Goal: Navigation & Orientation: Find specific page/section

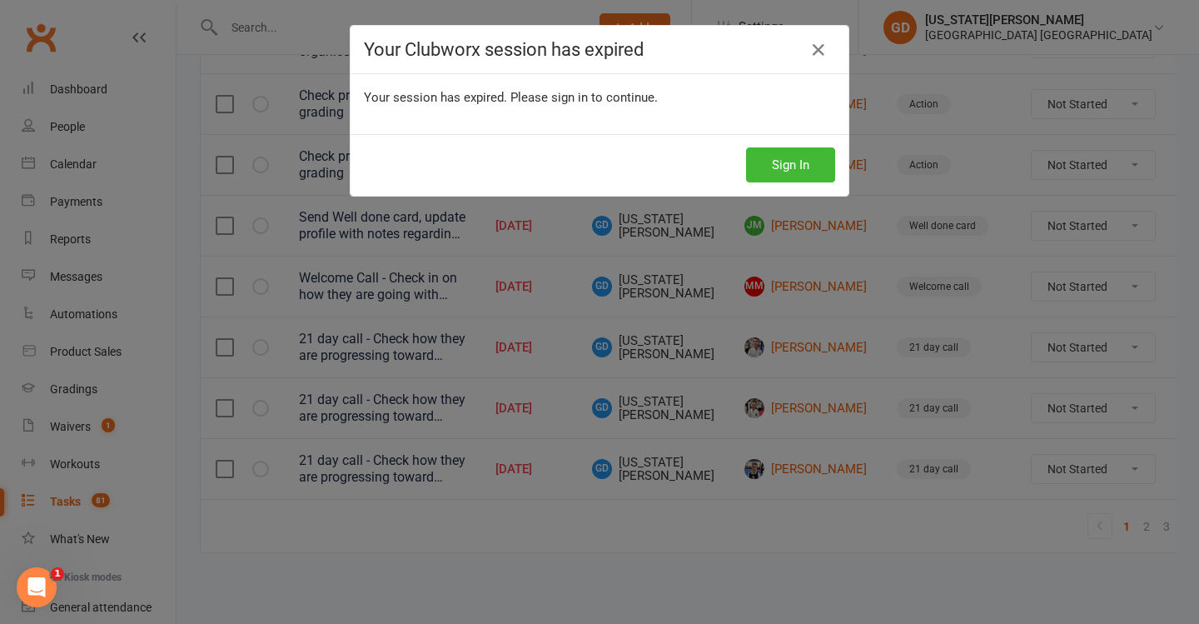
drag, startPoint x: 800, startPoint y: 167, endPoint x: 662, endPoint y: 345, distance: 224.9
click at [800, 168] on button "Sign In" at bounding box center [790, 164] width 89 height 35
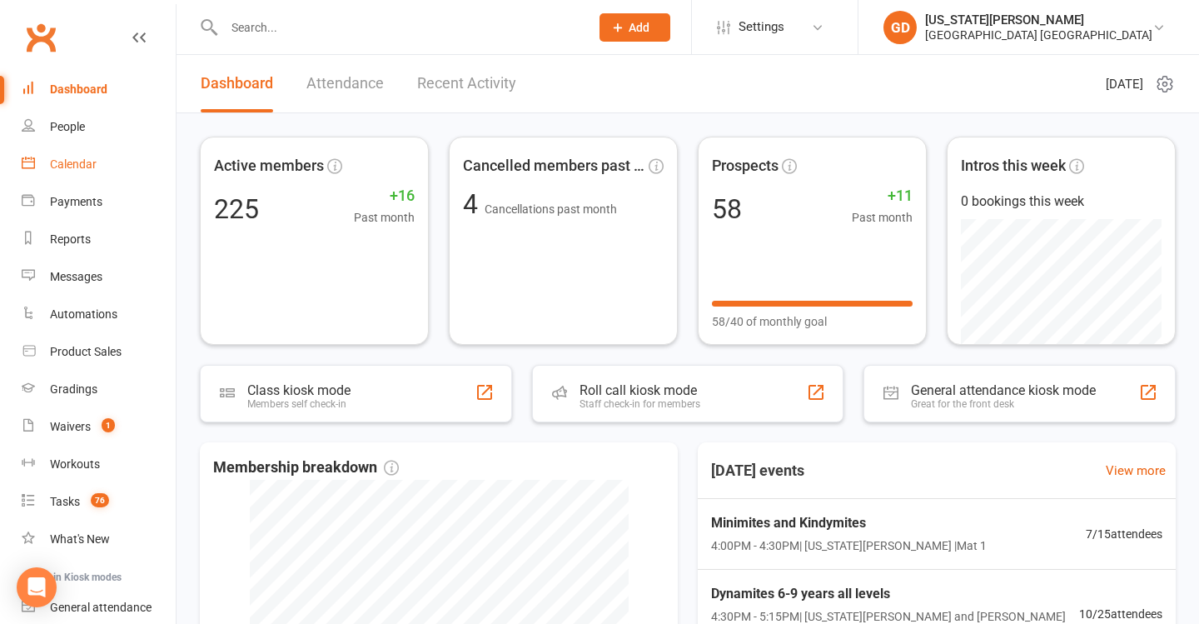
click at [42, 172] on link "Calendar" at bounding box center [99, 164] width 154 height 37
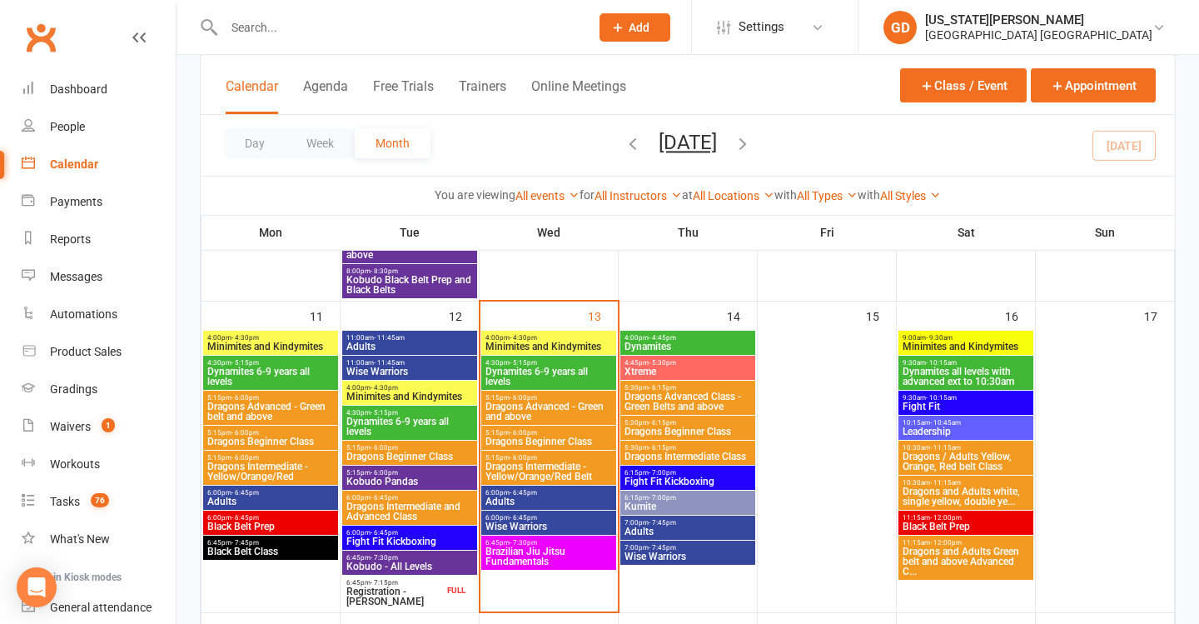
scroll to position [971, 0]
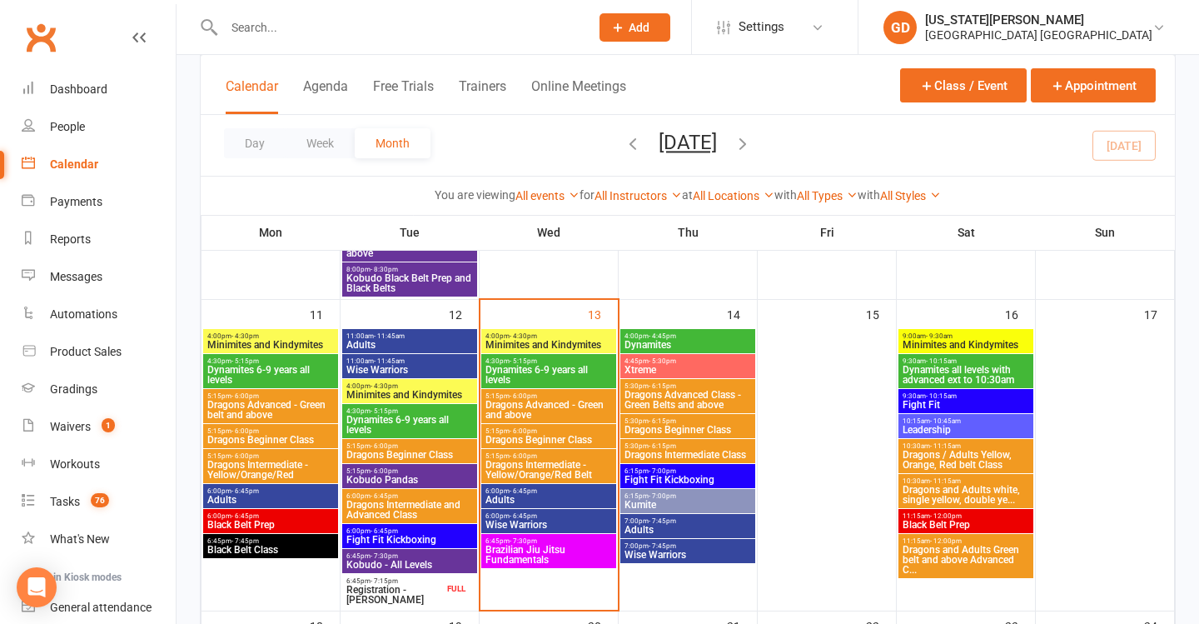
click at [240, 537] on span "- 7:45pm" at bounding box center [245, 540] width 27 height 7
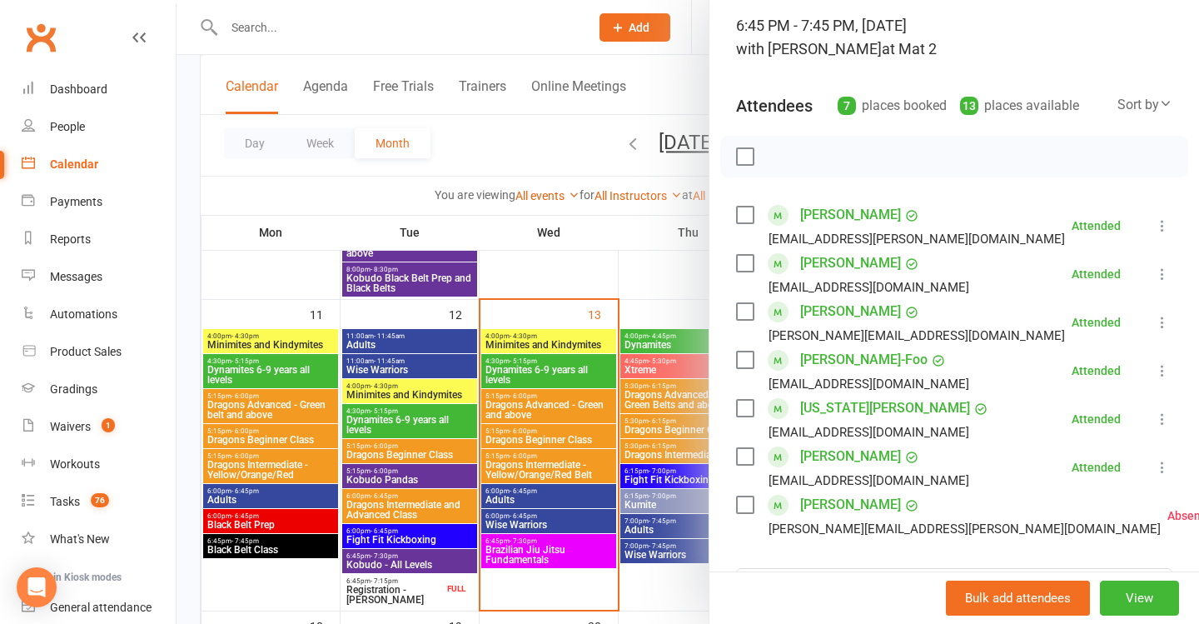
scroll to position [111, 0]
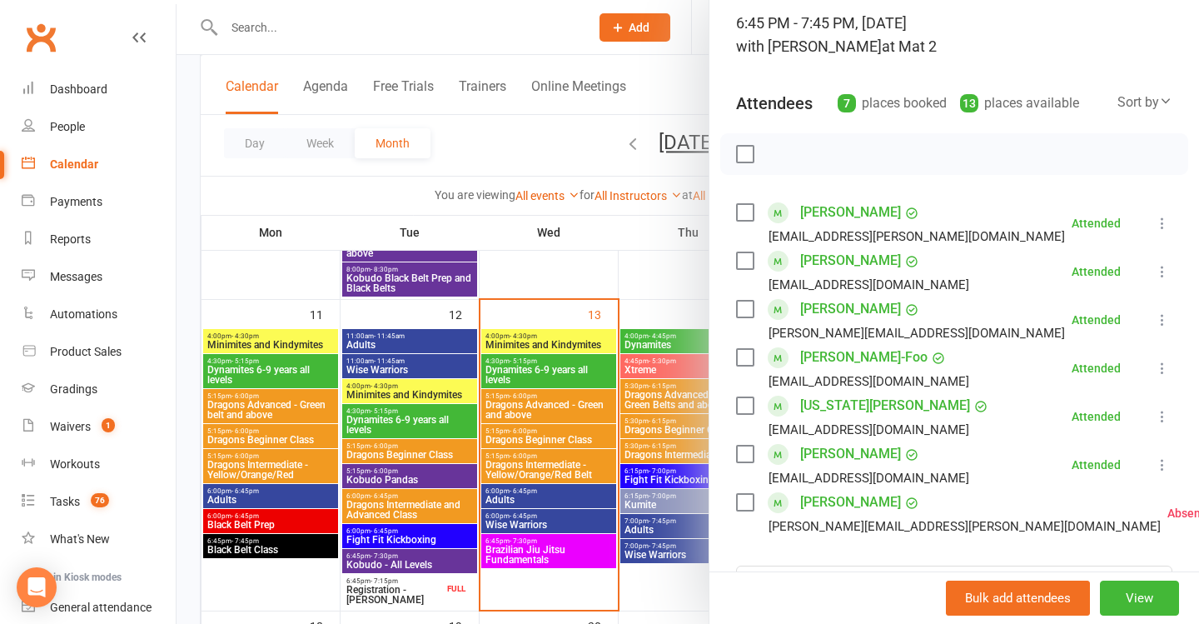
click at [631, 372] on div at bounding box center [688, 312] width 1023 height 624
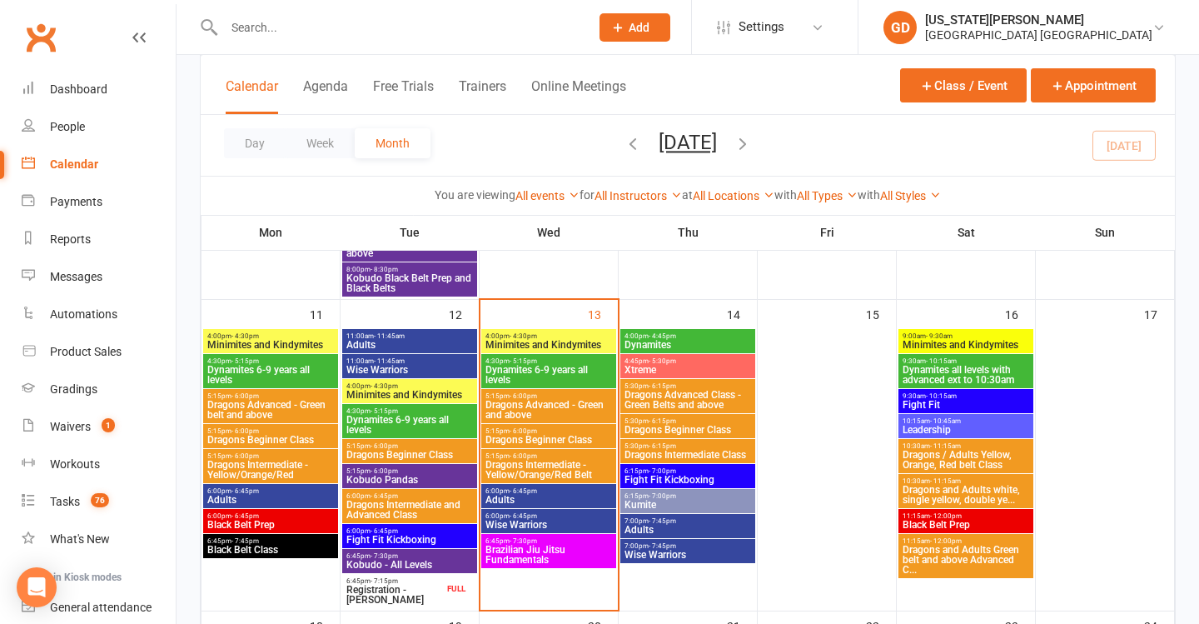
click at [585, 343] on span "Minimites and Kindymites" at bounding box center [549, 345] width 128 height 10
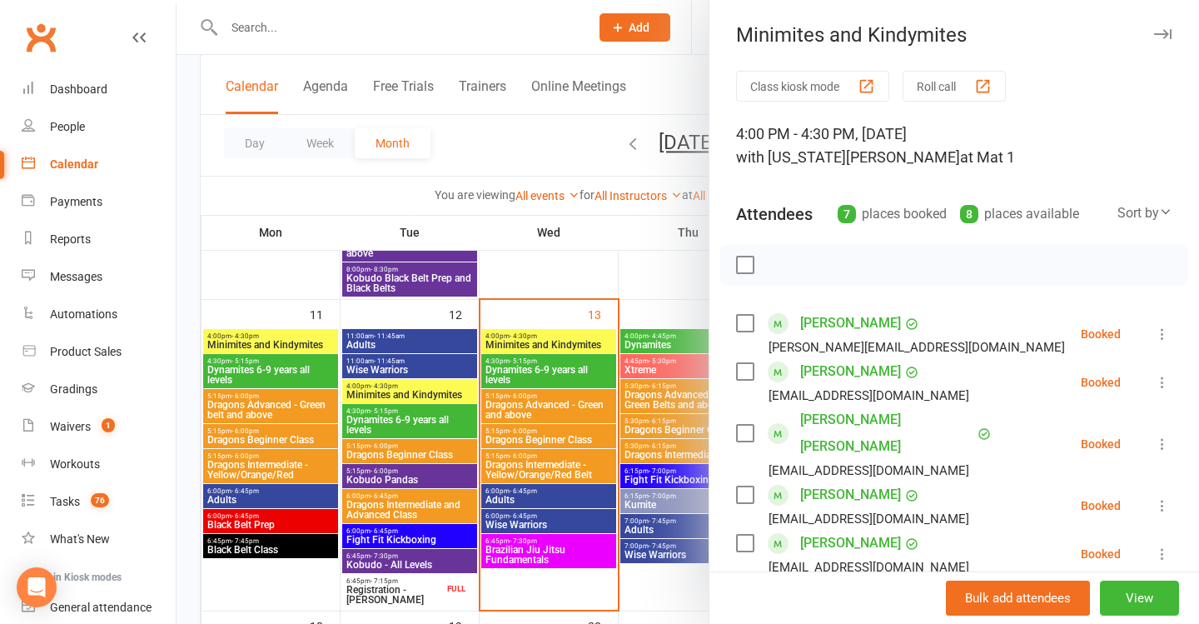
click at [655, 344] on div at bounding box center [688, 312] width 1023 height 624
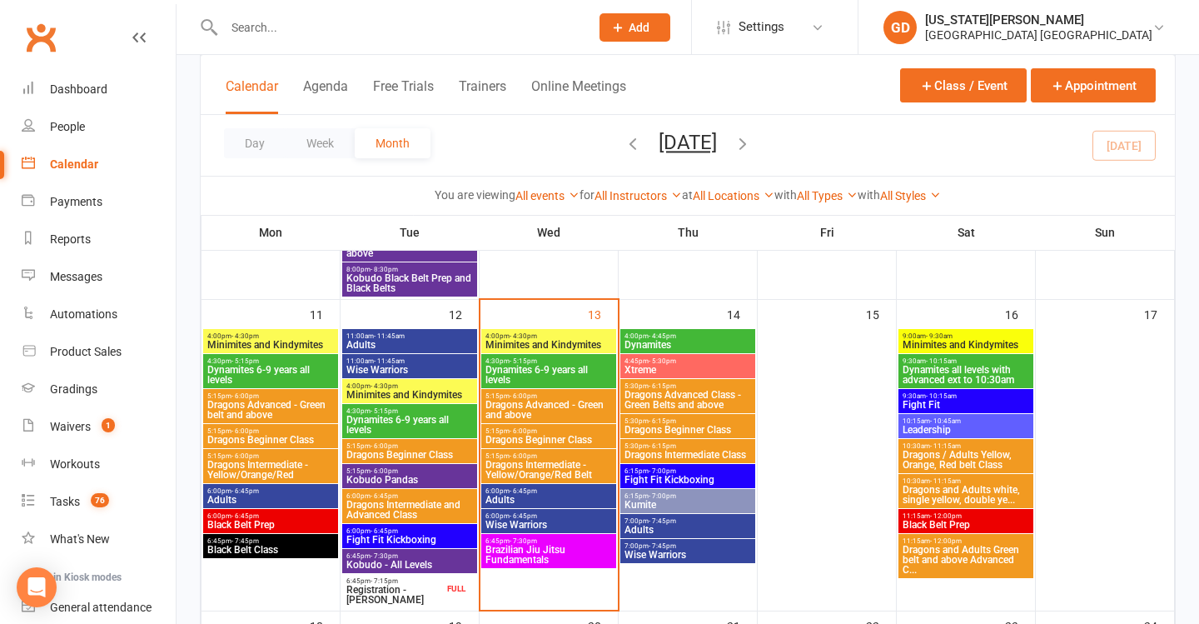
click at [560, 372] on span "Dynamites 6-9 years all levels" at bounding box center [549, 375] width 128 height 20
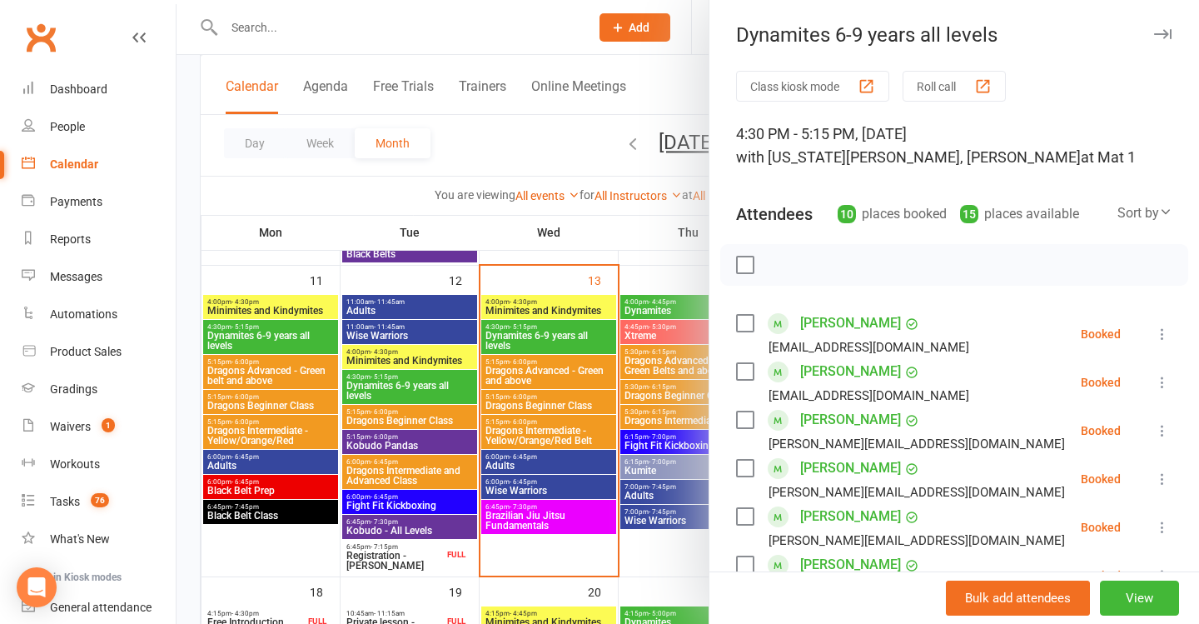
scroll to position [1019, 0]
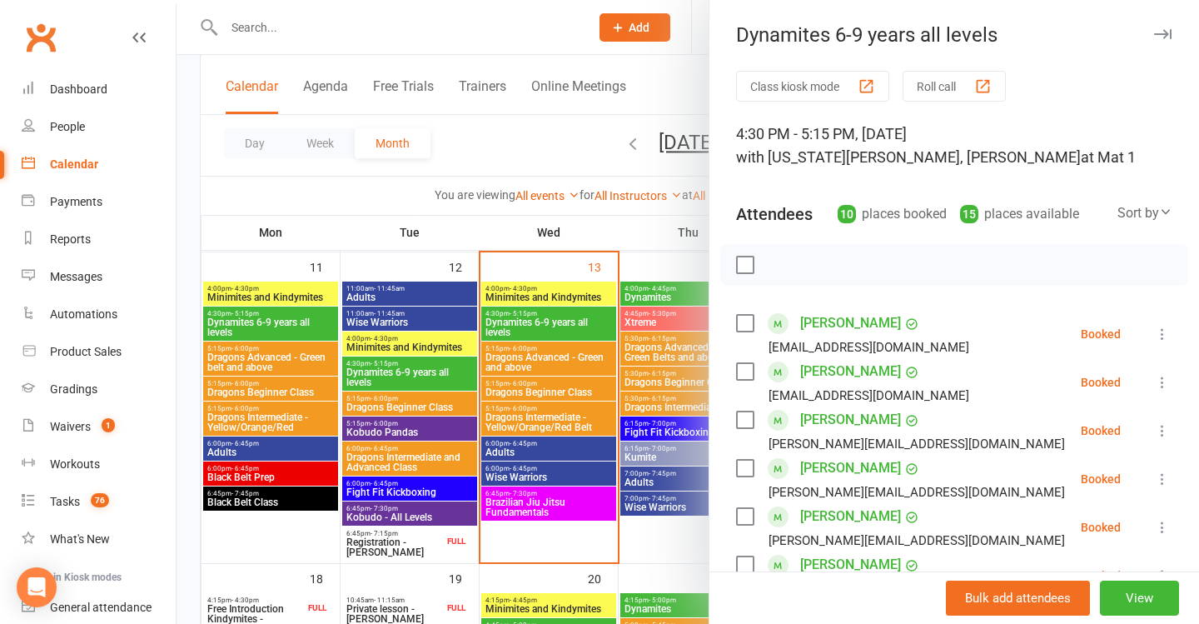
click at [563, 364] on div at bounding box center [688, 312] width 1023 height 624
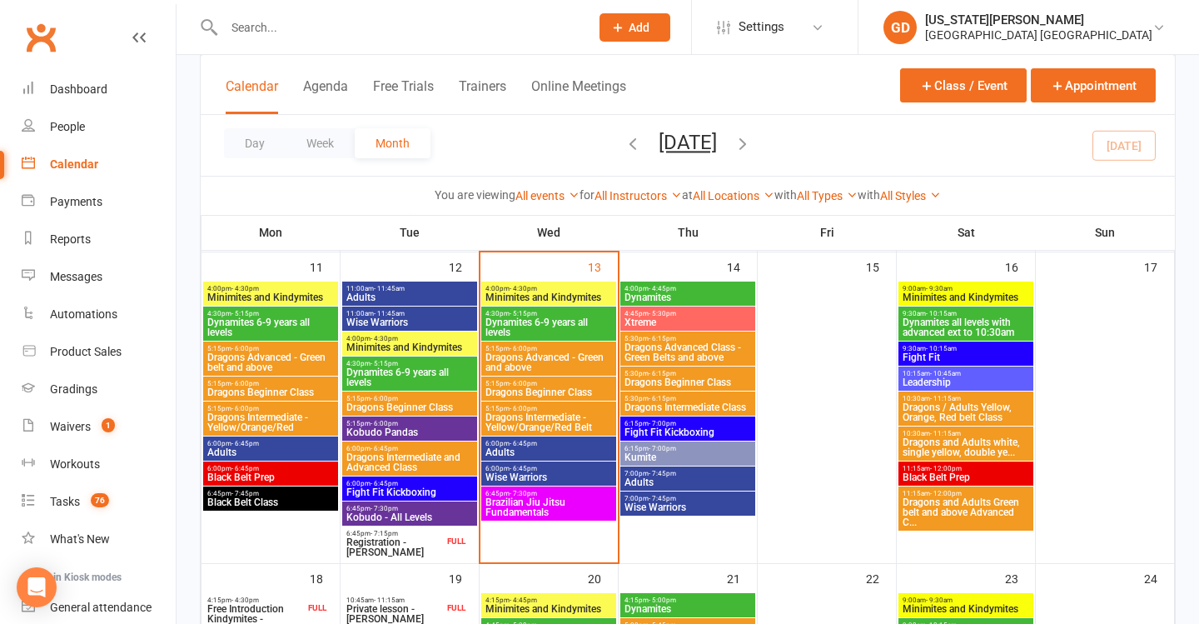
click at [556, 356] on span "Dragons Advanced - Green and above" at bounding box center [549, 362] width 128 height 20
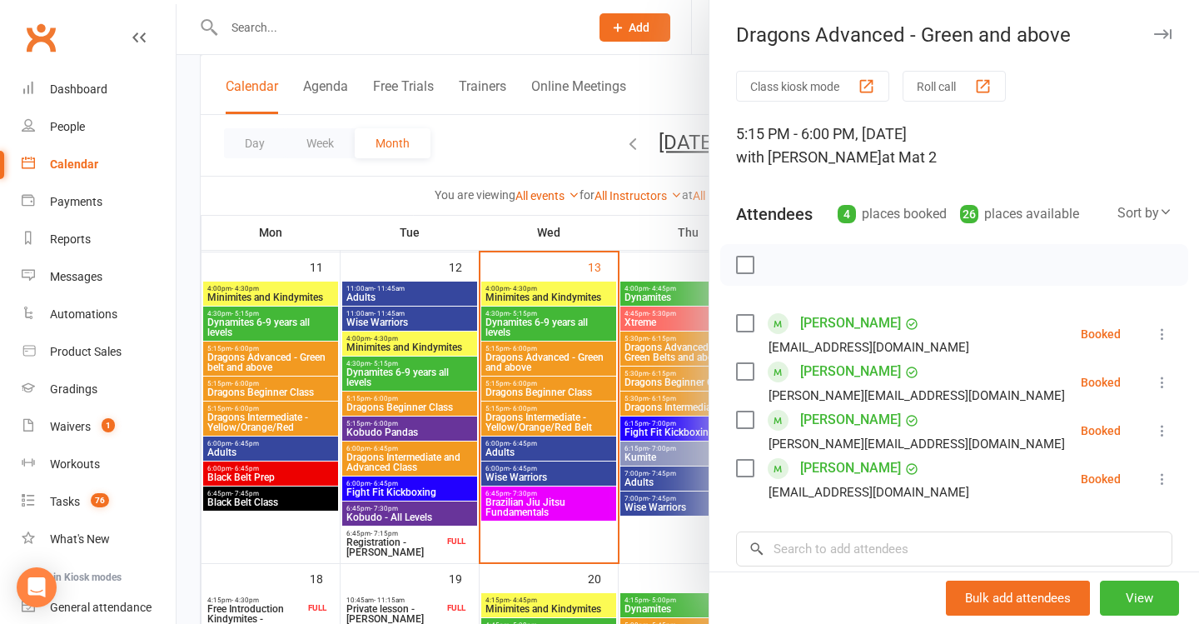
click at [606, 390] on div at bounding box center [688, 312] width 1023 height 624
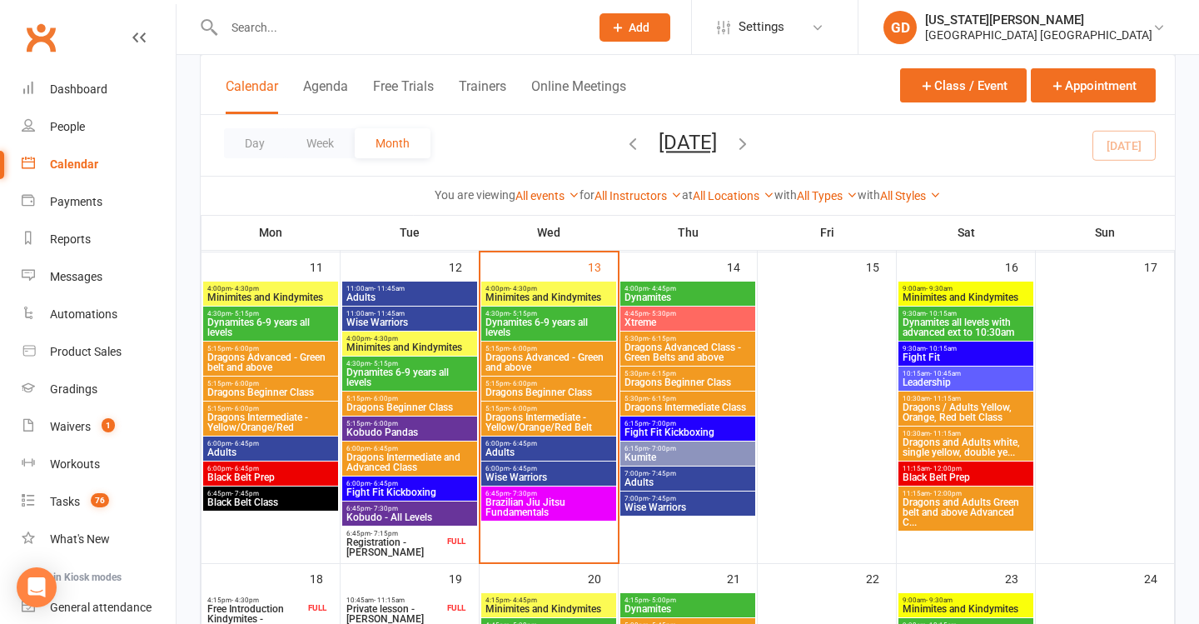
click at [573, 390] on span "Dragons Beginner Class" at bounding box center [549, 392] width 128 height 10
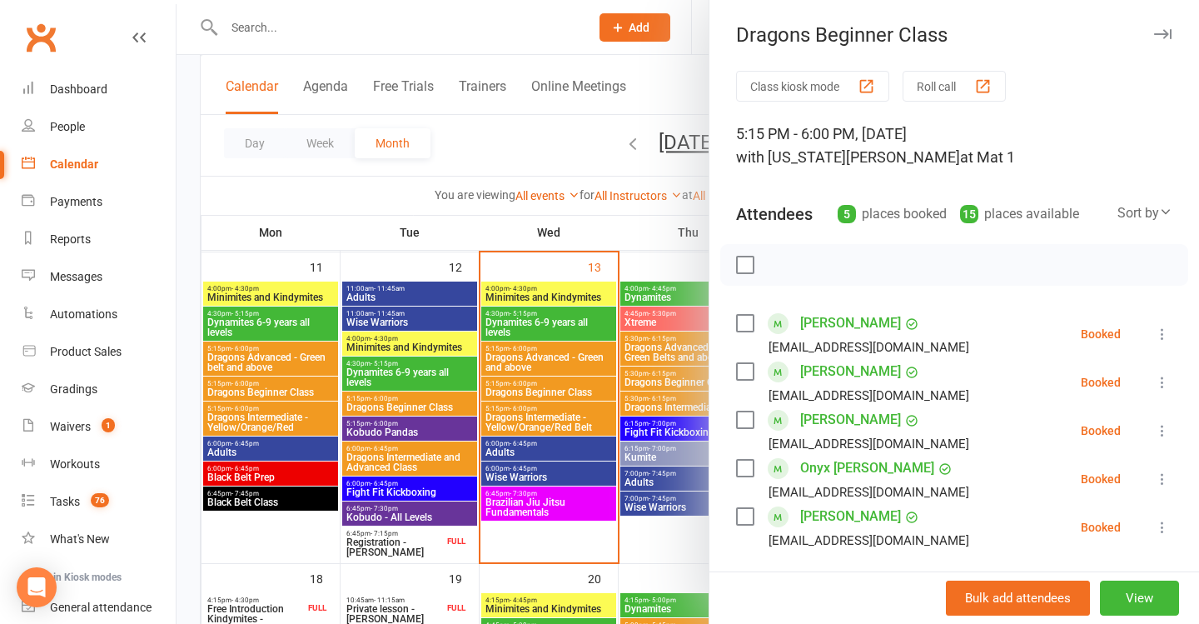
click at [627, 397] on div at bounding box center [688, 312] width 1023 height 624
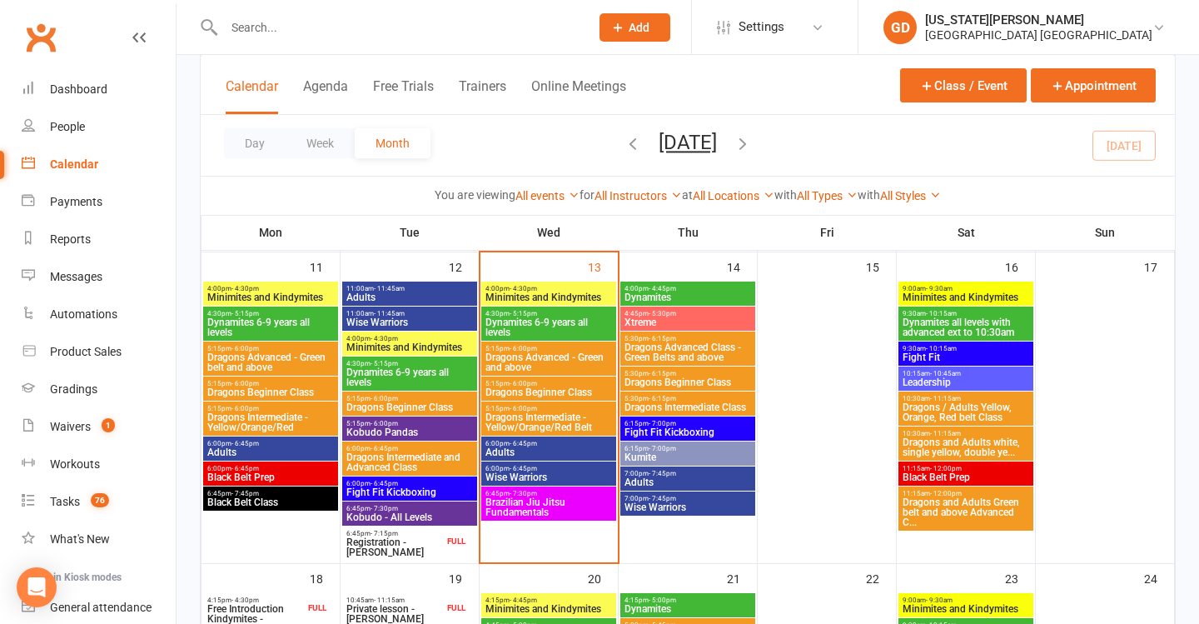
click at [544, 412] on span "Dragons Intermediate - Yellow/Orange/Red Belt" at bounding box center [549, 422] width 128 height 20
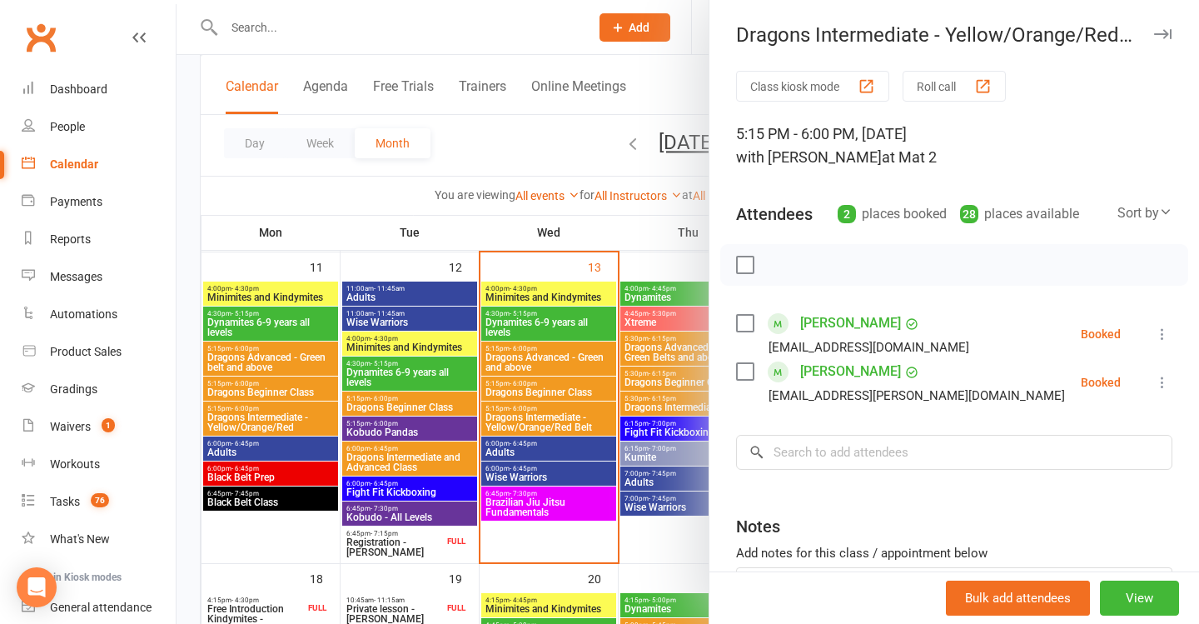
click at [606, 380] on div at bounding box center [688, 312] width 1023 height 624
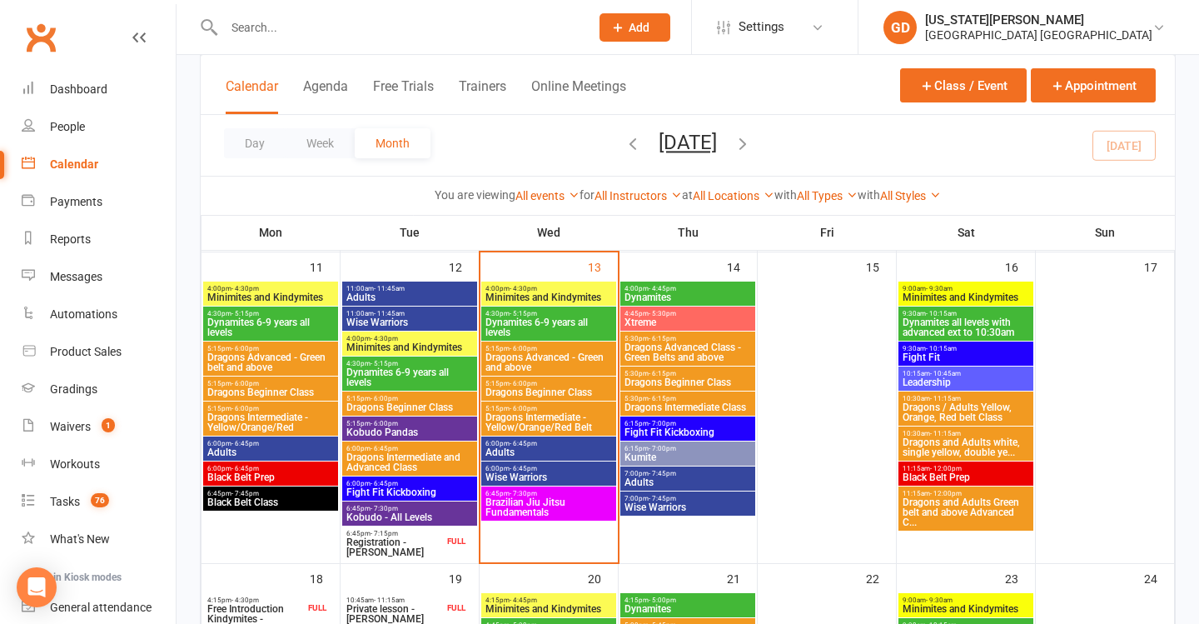
click at [540, 447] on span "Adults" at bounding box center [549, 452] width 128 height 10
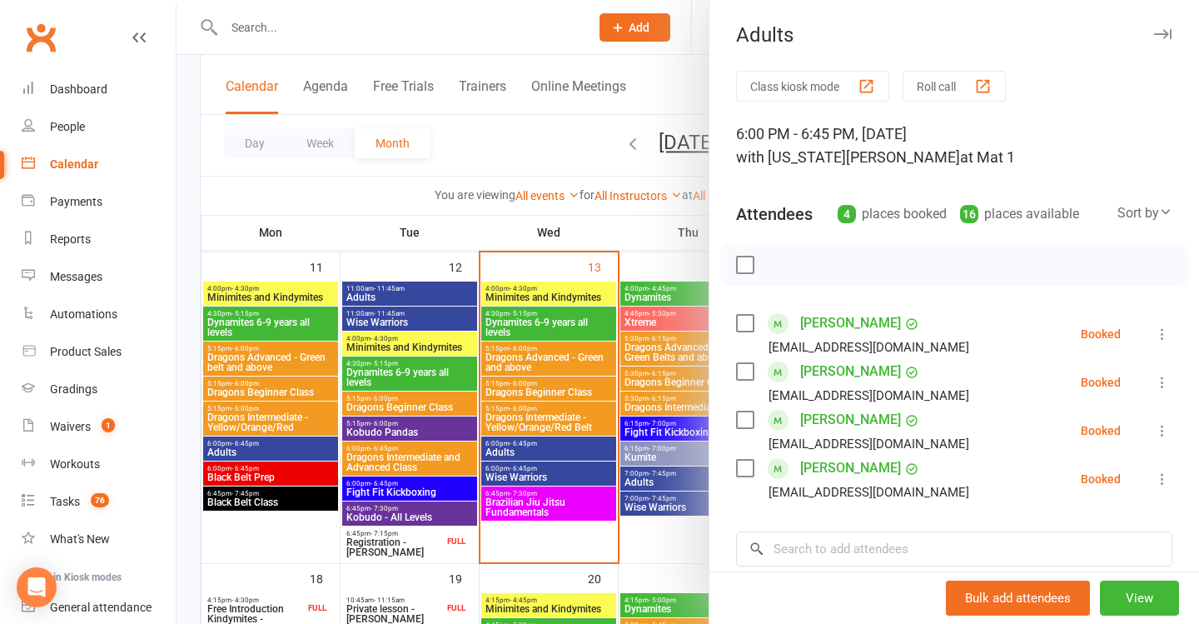
click at [540, 447] on div at bounding box center [688, 312] width 1023 height 624
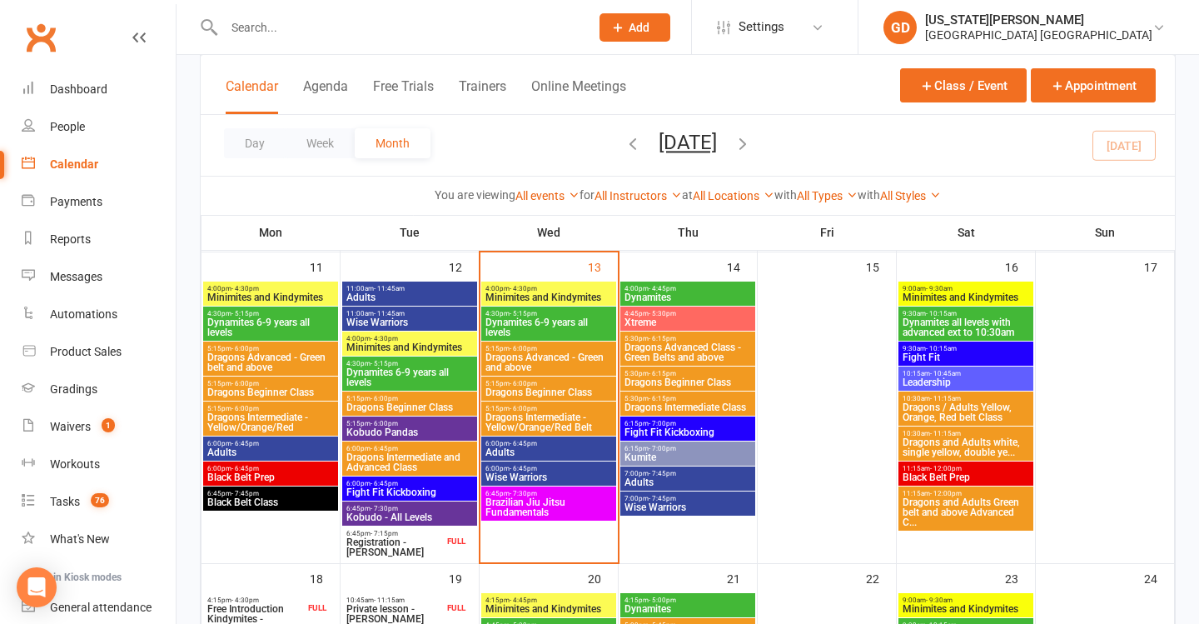
click at [536, 465] on span "6:00pm - 6:45pm" at bounding box center [549, 468] width 128 height 7
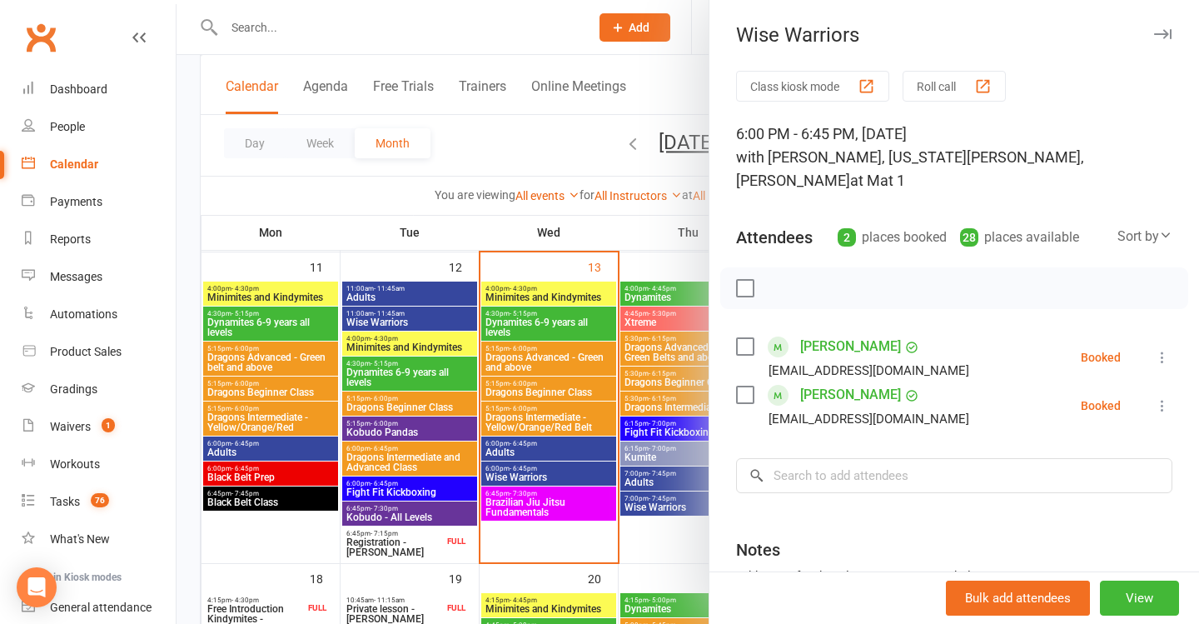
click at [545, 466] on div at bounding box center [688, 312] width 1023 height 624
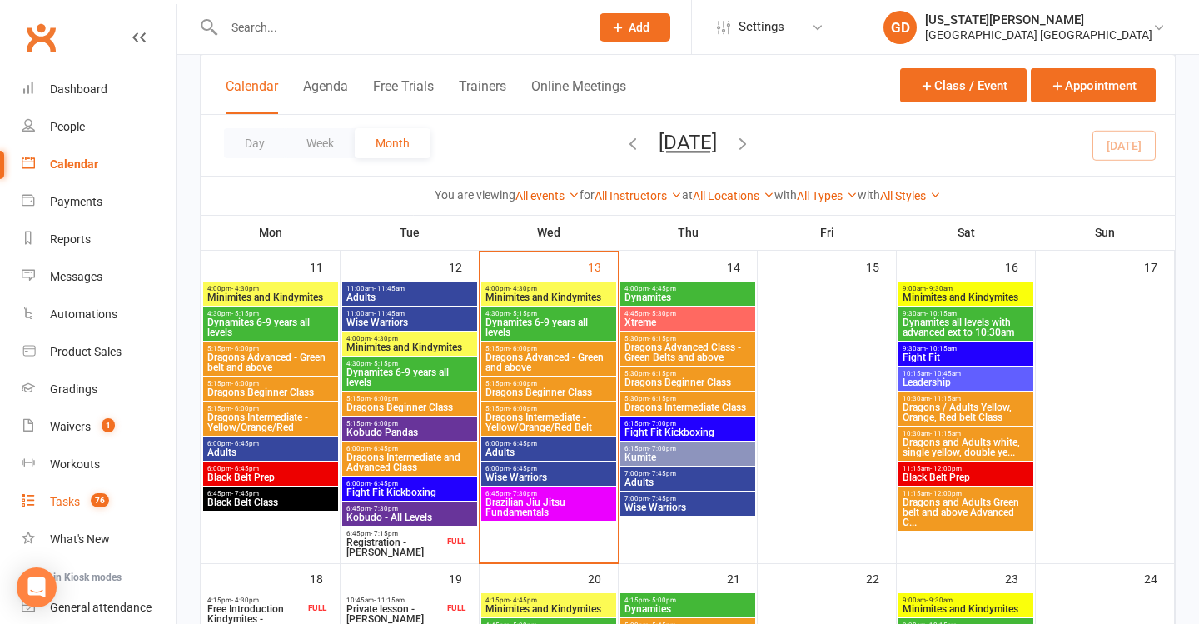
click at [80, 505] on link "Tasks 76" at bounding box center [99, 501] width 154 height 37
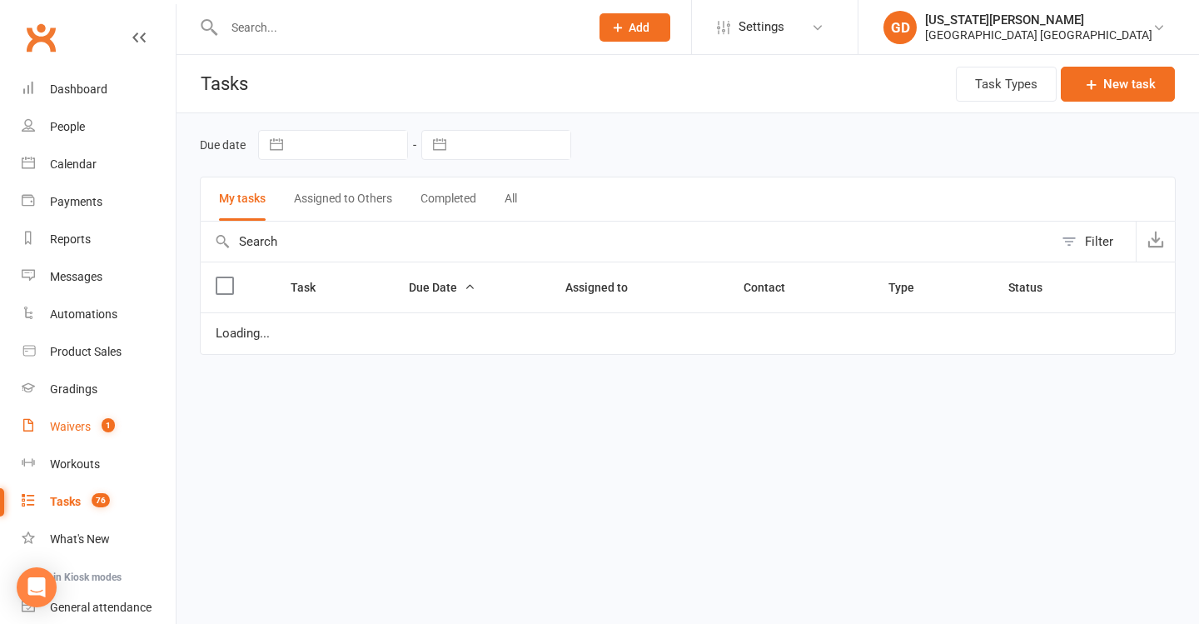
click at [120, 425] on link "Waivers 1" at bounding box center [99, 426] width 154 height 37
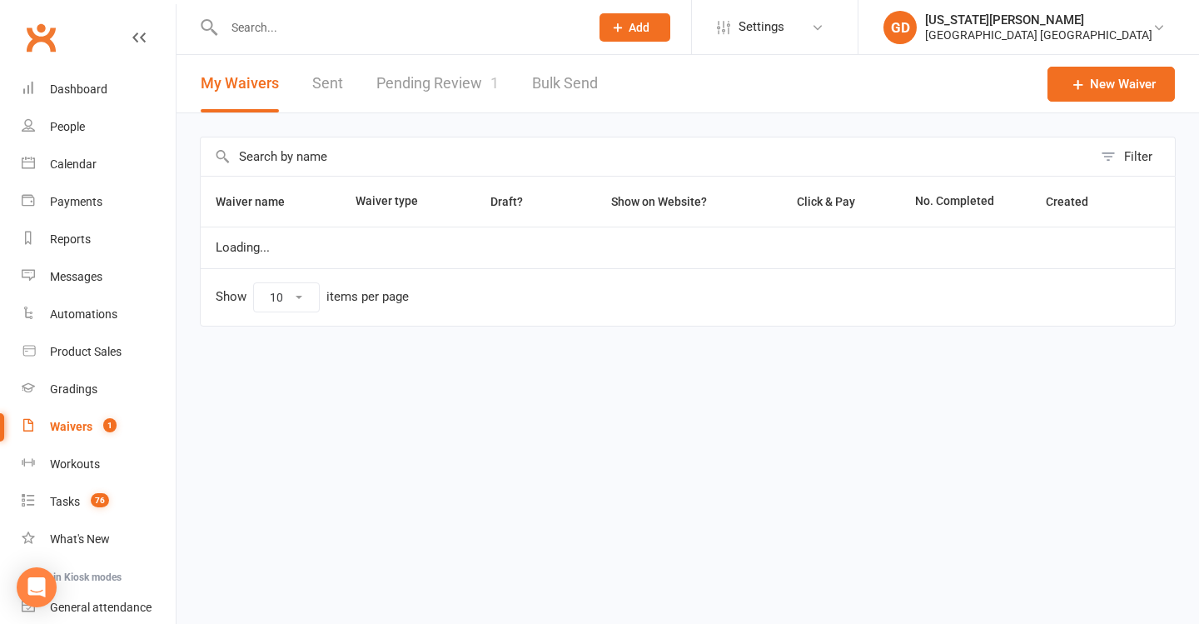
click at [485, 82] on link "Pending Review 1" at bounding box center [437, 83] width 122 height 57
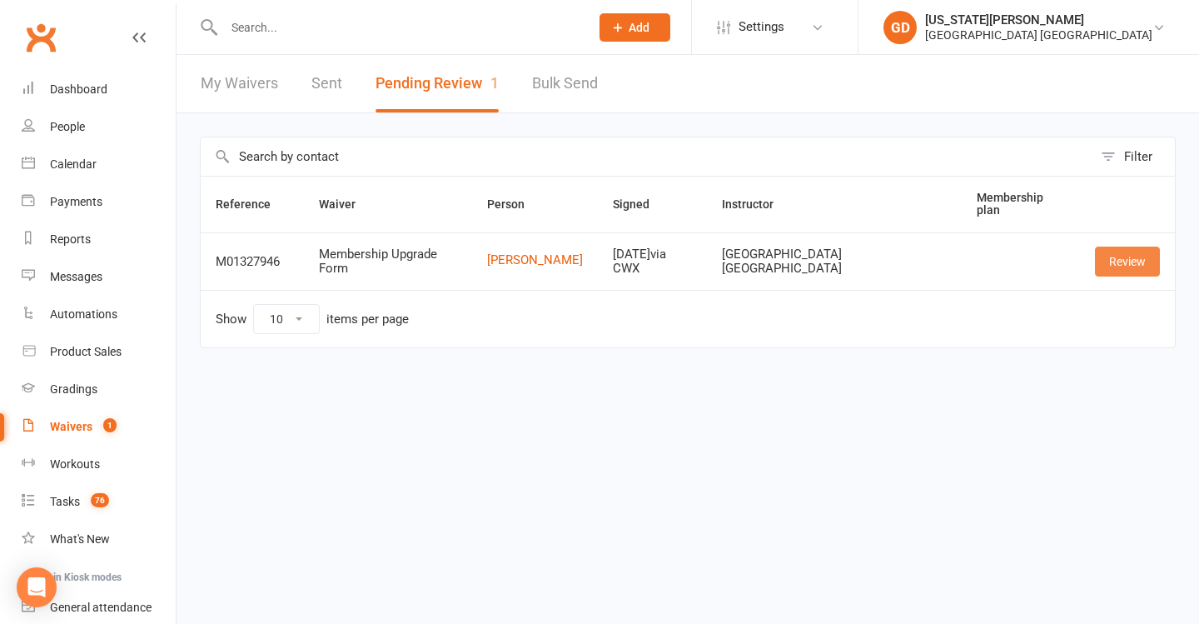
click at [1111, 261] on link "Review" at bounding box center [1127, 262] width 65 height 30
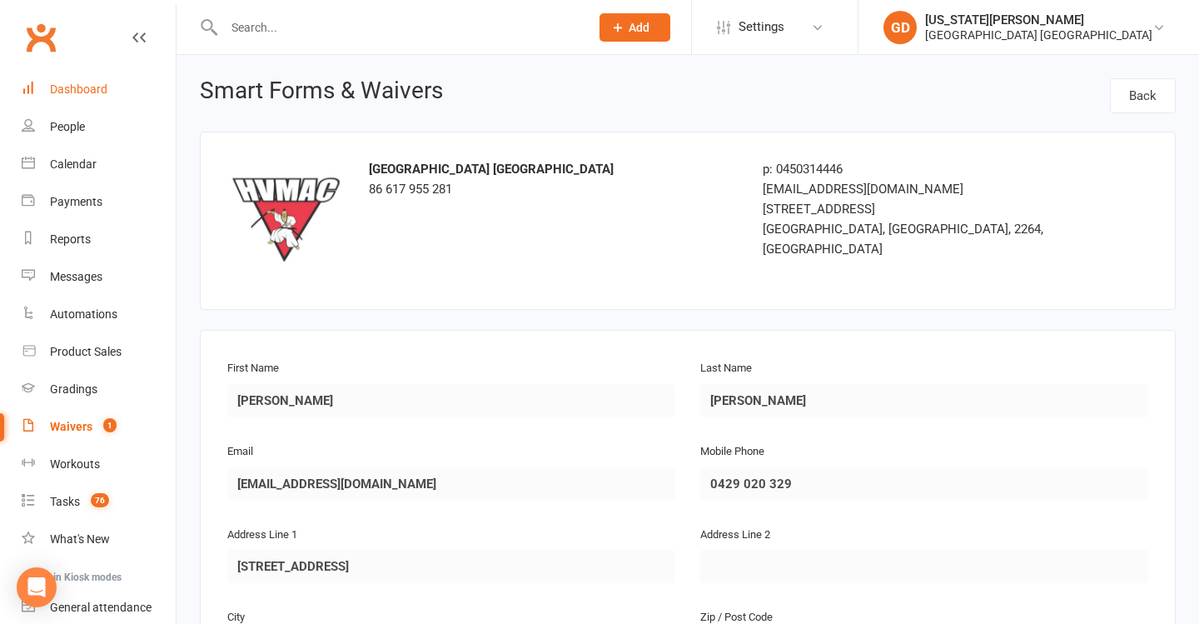
click at [108, 76] on link "Dashboard" at bounding box center [99, 89] width 154 height 37
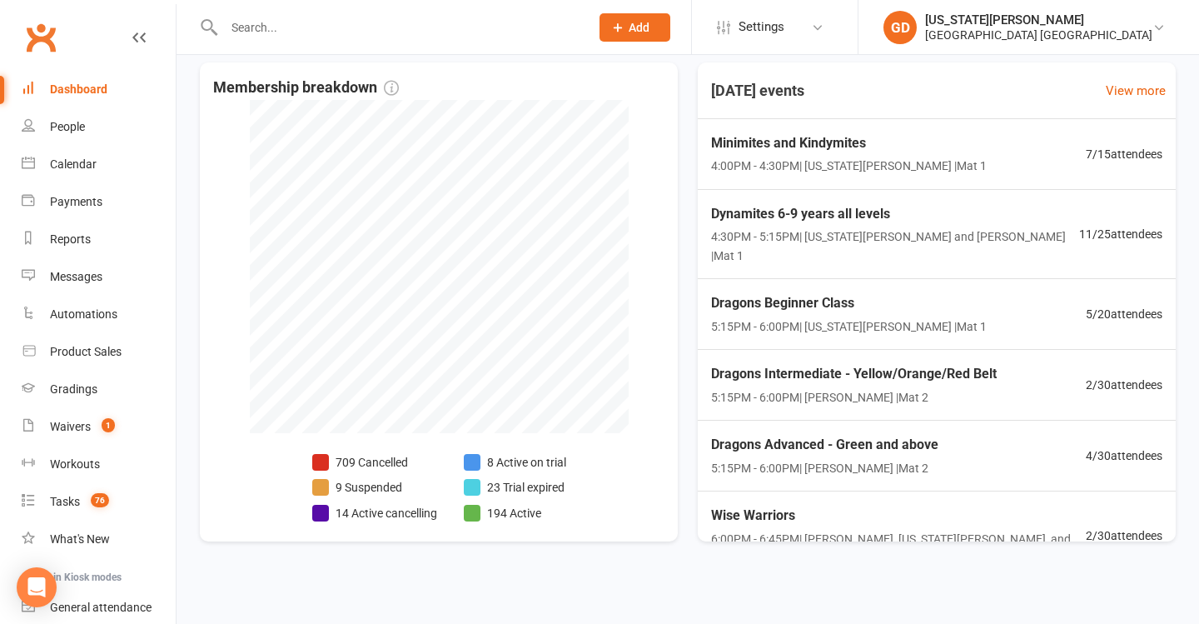
scroll to position [379, 0]
click at [411, 22] on input "text" at bounding box center [398, 27] width 359 height 23
click at [72, 437] on link "Waivers 1" at bounding box center [99, 426] width 154 height 37
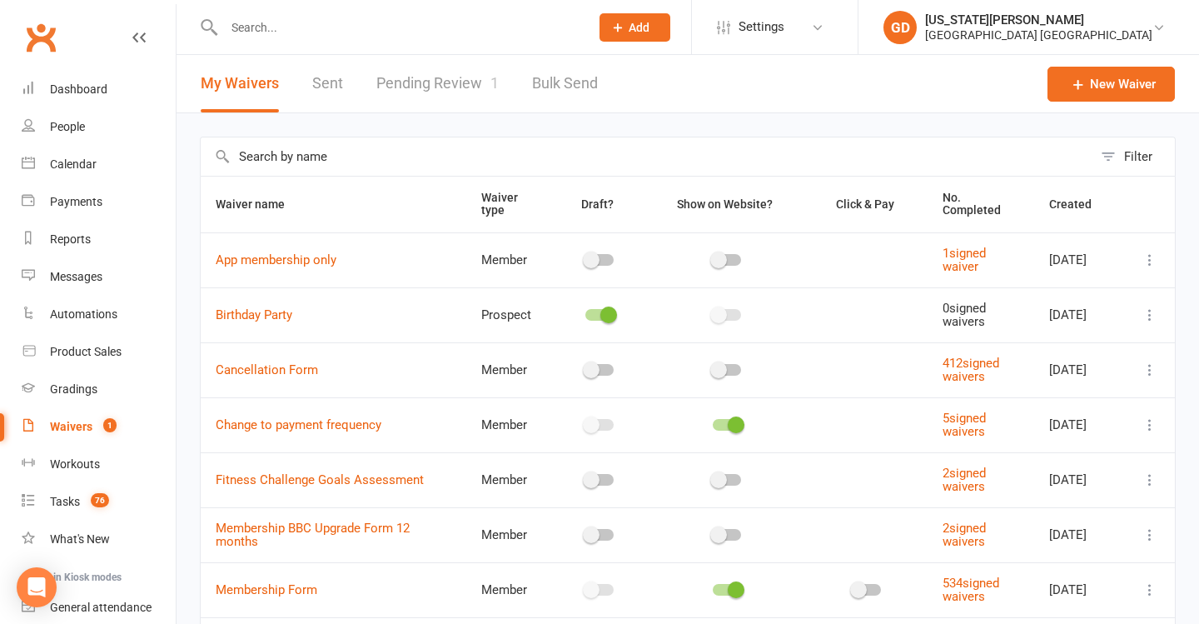
click at [430, 66] on link "Pending Review 1" at bounding box center [437, 83] width 122 height 57
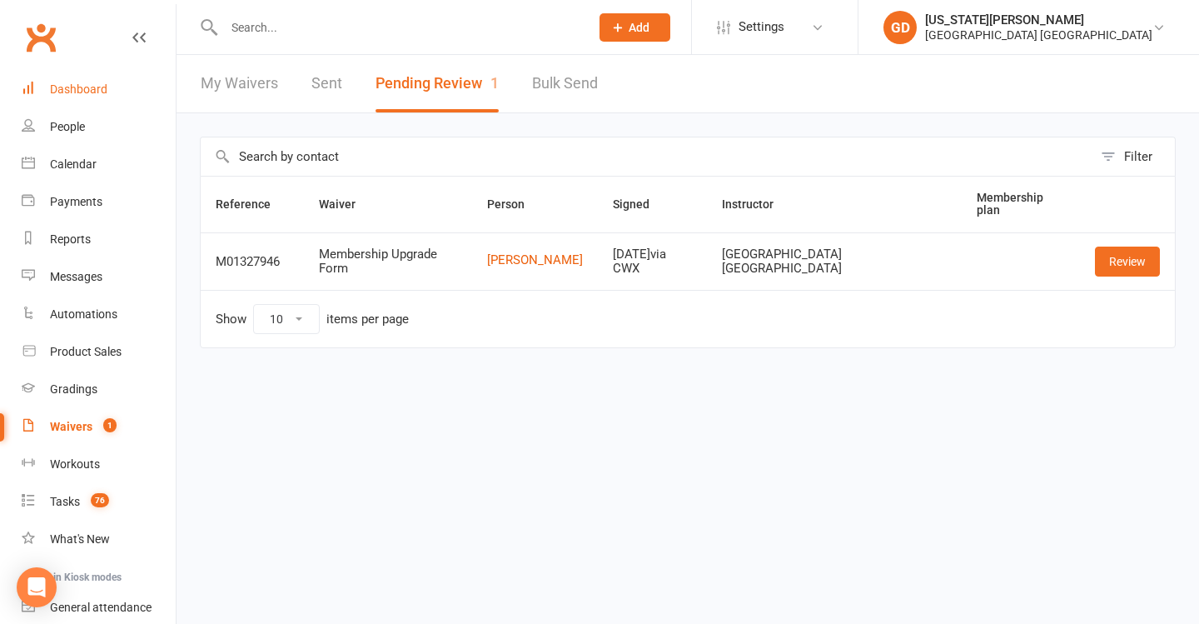
click at [85, 99] on link "Dashboard" at bounding box center [99, 89] width 154 height 37
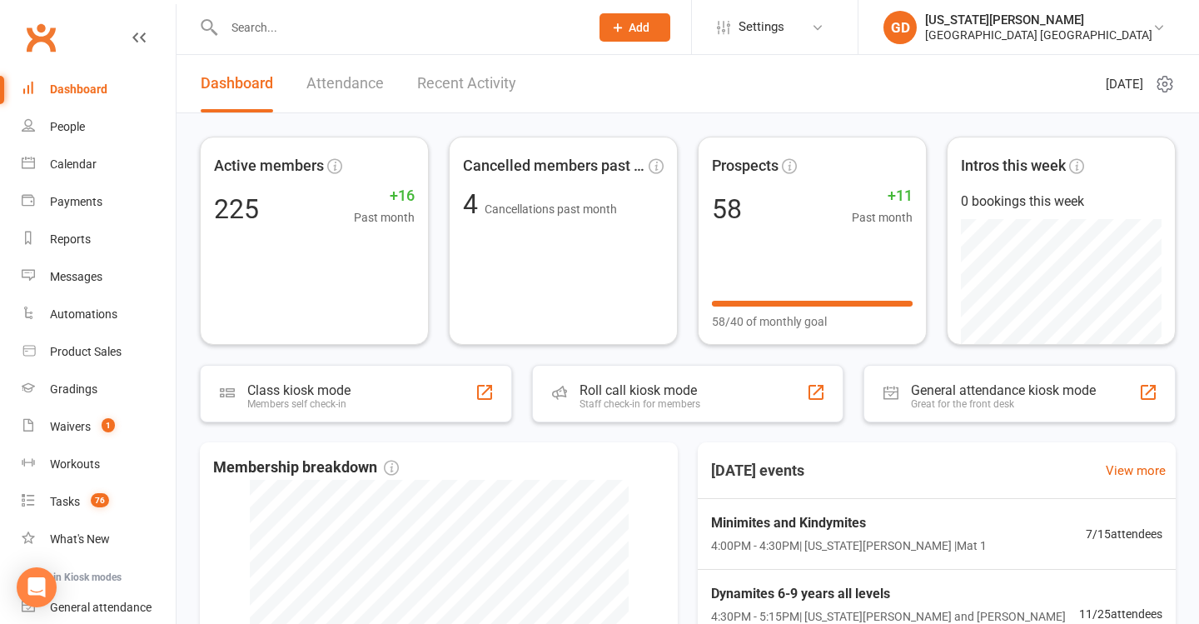
click at [408, 24] on input "text" at bounding box center [398, 27] width 359 height 23
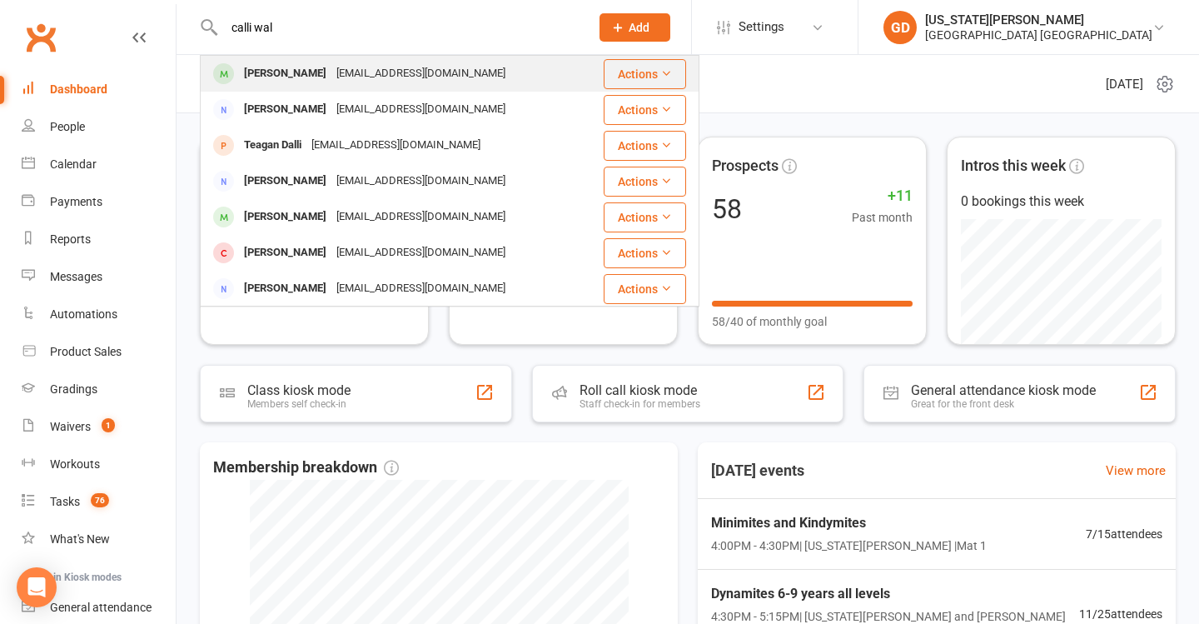
type input "calli wal"
click at [371, 75] on div "Natowltrs84@gmail.com" at bounding box center [420, 74] width 179 height 24
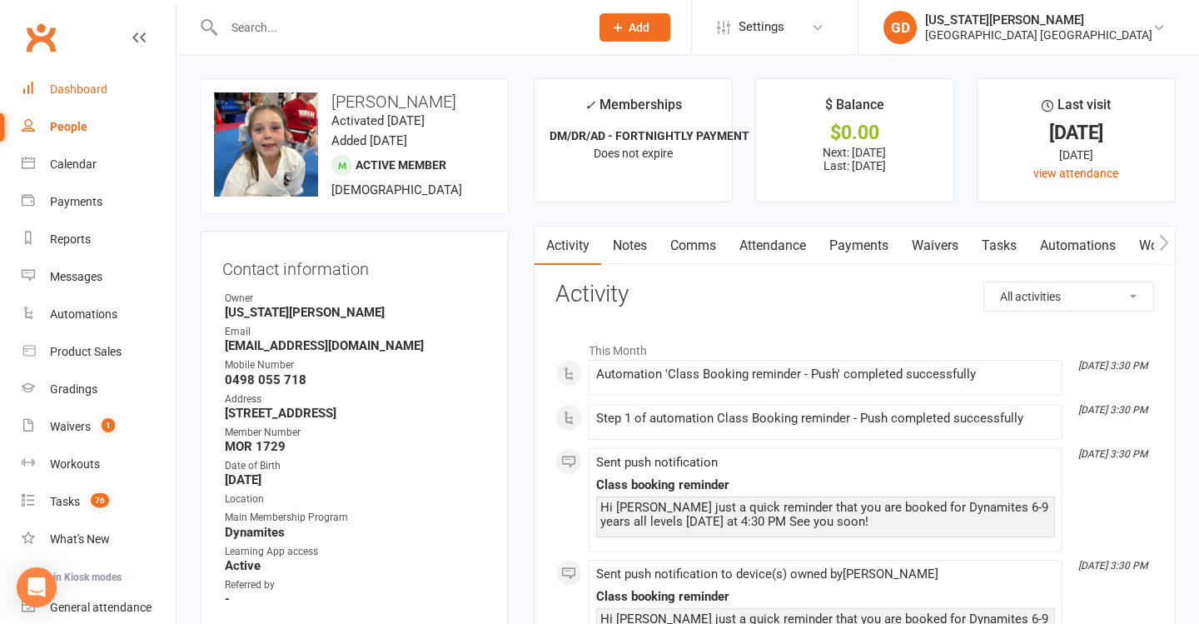
click at [124, 78] on link "Dashboard" at bounding box center [99, 89] width 154 height 37
